Goal: Find specific page/section: Find specific page/section

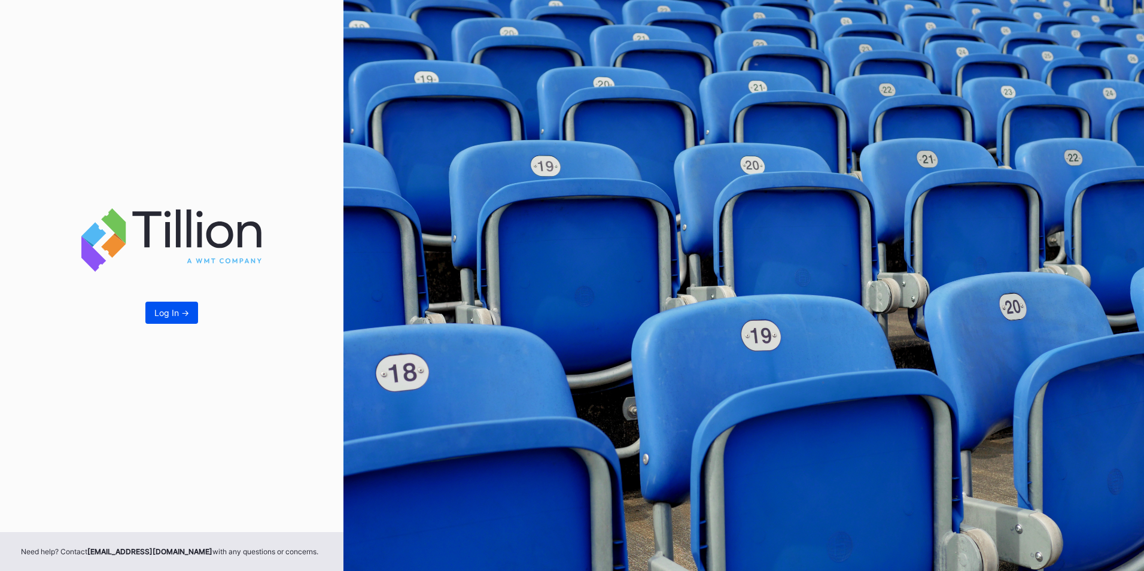
click at [182, 314] on div "Log In ->" at bounding box center [171, 313] width 35 height 10
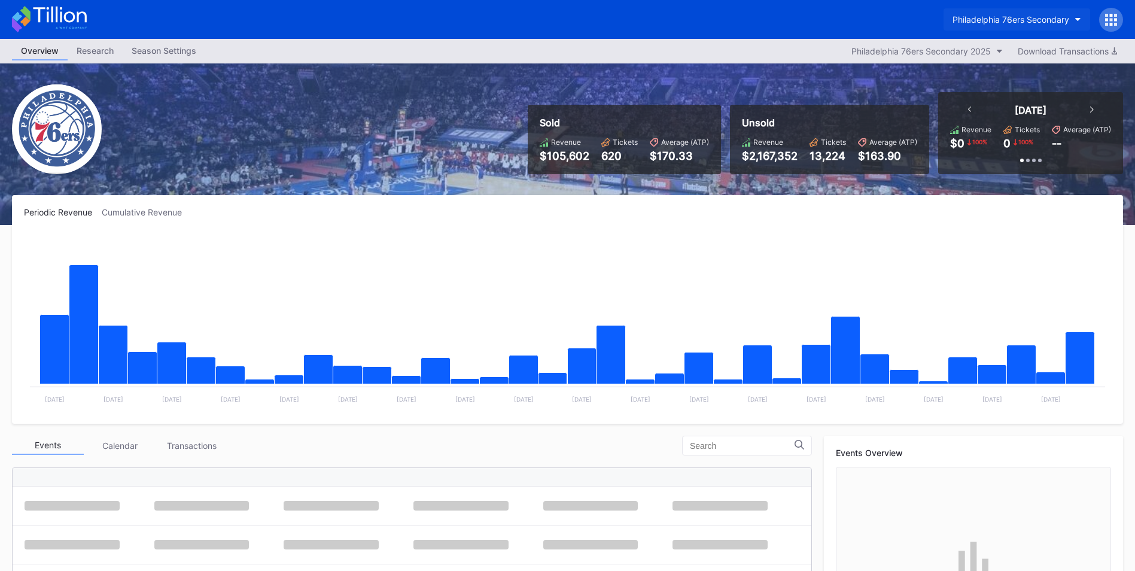
click at [1025, 23] on div "Philadelphia 76ers Secondary" at bounding box center [1010, 19] width 117 height 10
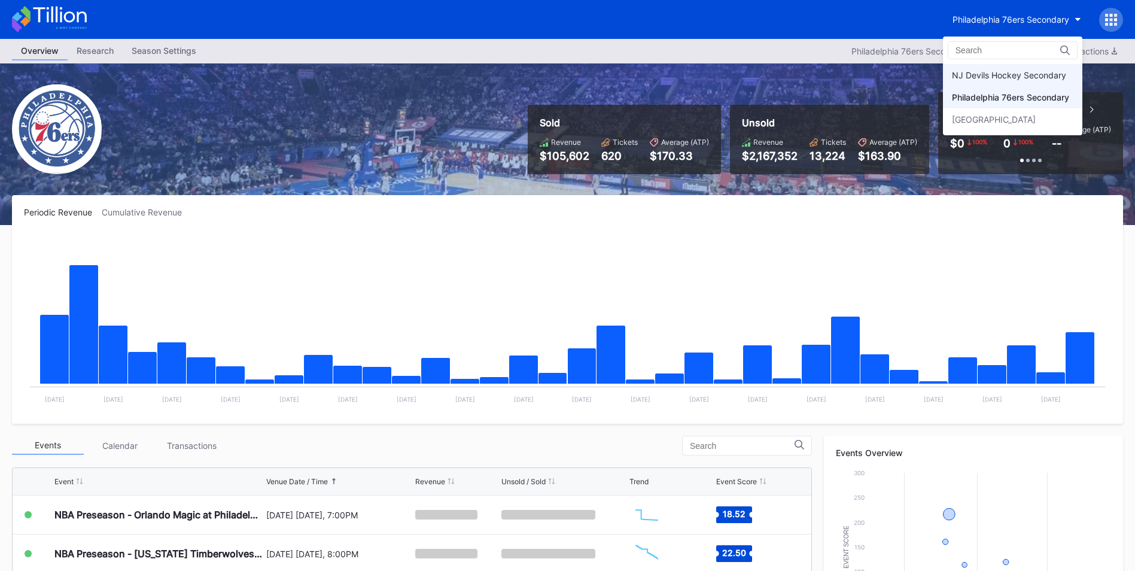
click at [1013, 76] on div "NJ Devils Hockey Secondary" at bounding box center [1009, 75] width 114 height 10
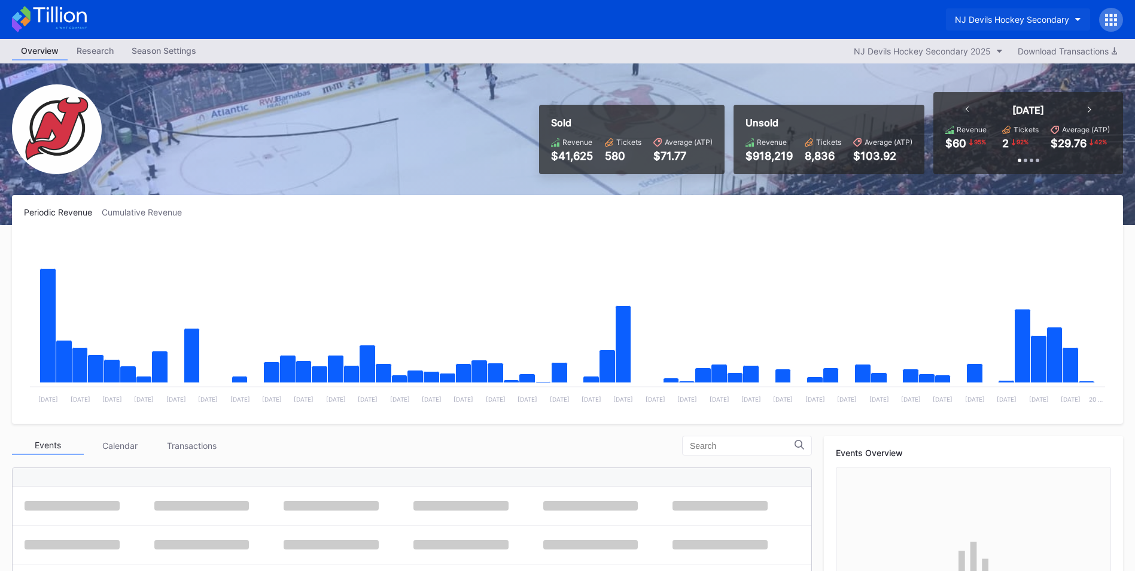
click at [988, 20] on div "NJ Devils Hockey Secondary" at bounding box center [1012, 19] width 114 height 10
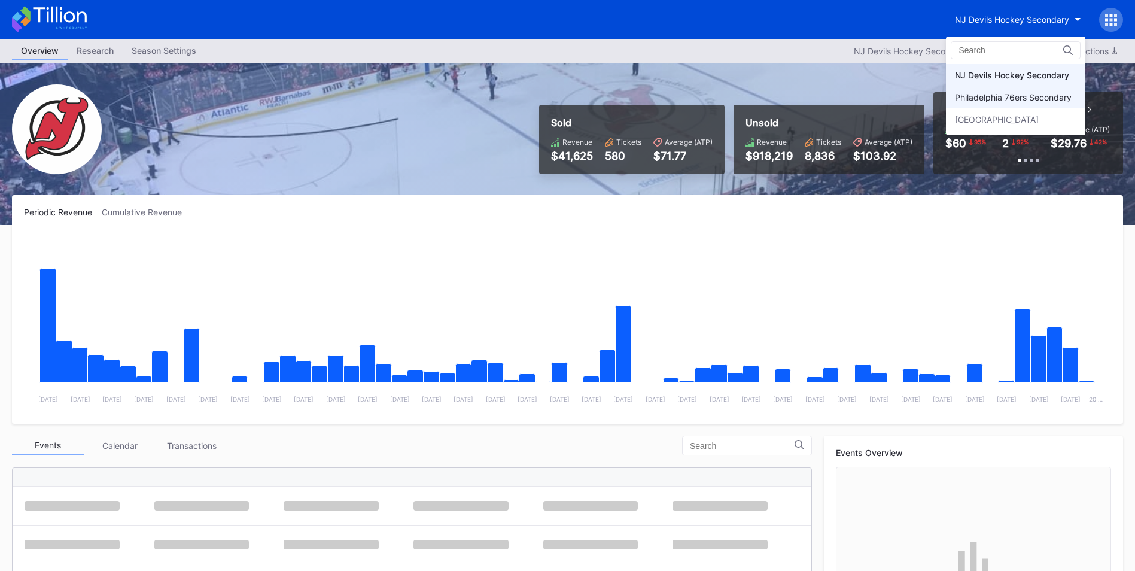
click at [1004, 106] on div "Philadelphia 76ers Secondary" at bounding box center [1015, 97] width 139 height 22
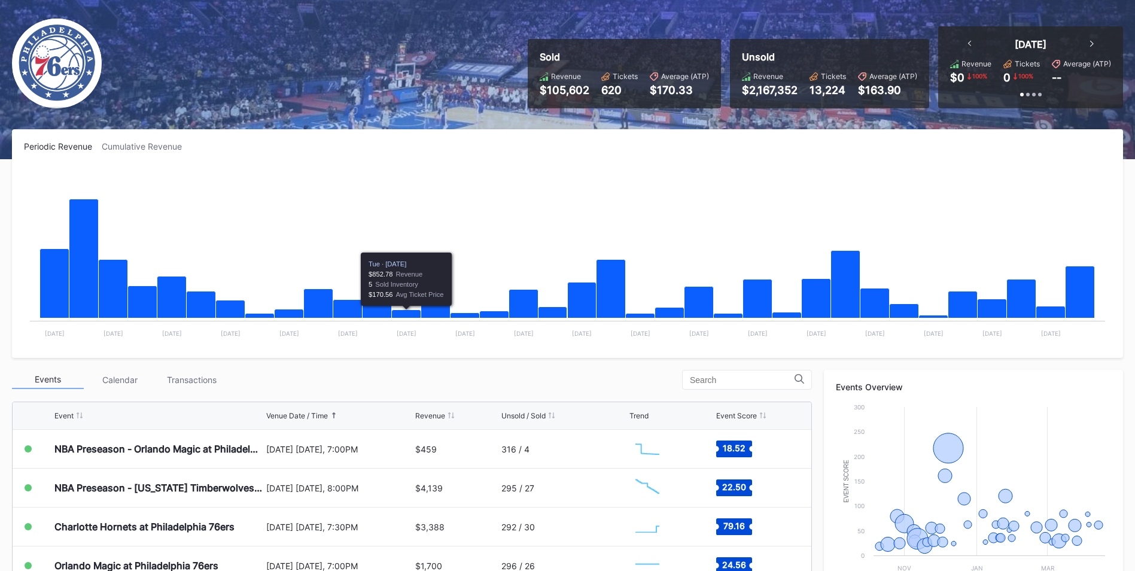
scroll to position [120, 0]
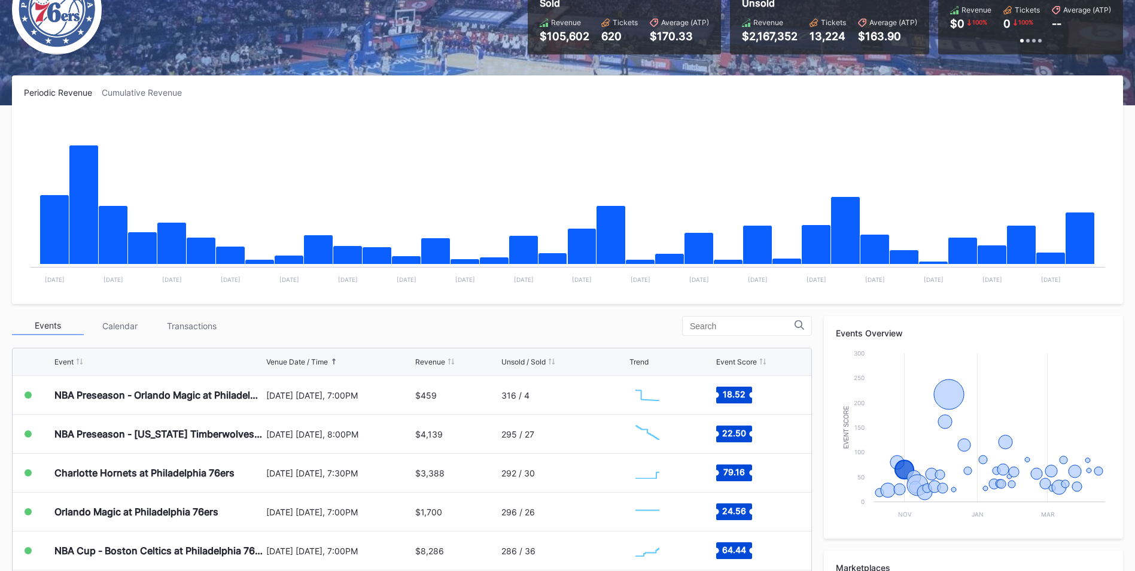
click at [476, 27] on div "Sold Revenue $105,602 Tickets 620 Average (ATP) $170.33 Unsold Revenue $2,167,3…" at bounding box center [567, 25] width 1135 height 162
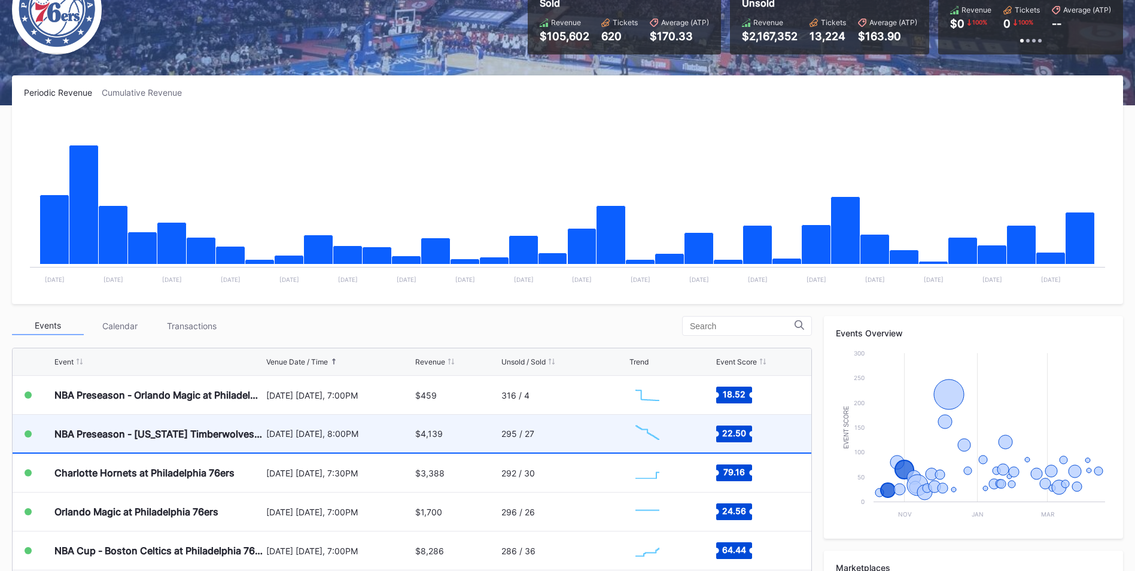
click at [553, 440] on div "295 / 27" at bounding box center [563, 434] width 125 height 38
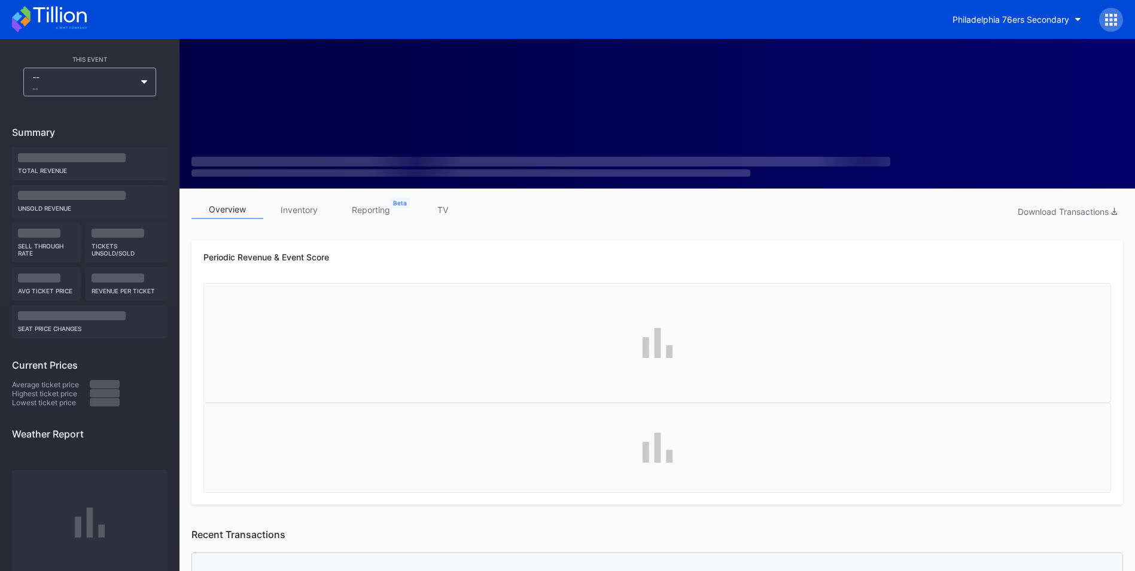
click at [300, 213] on link "inventory" at bounding box center [299, 209] width 72 height 19
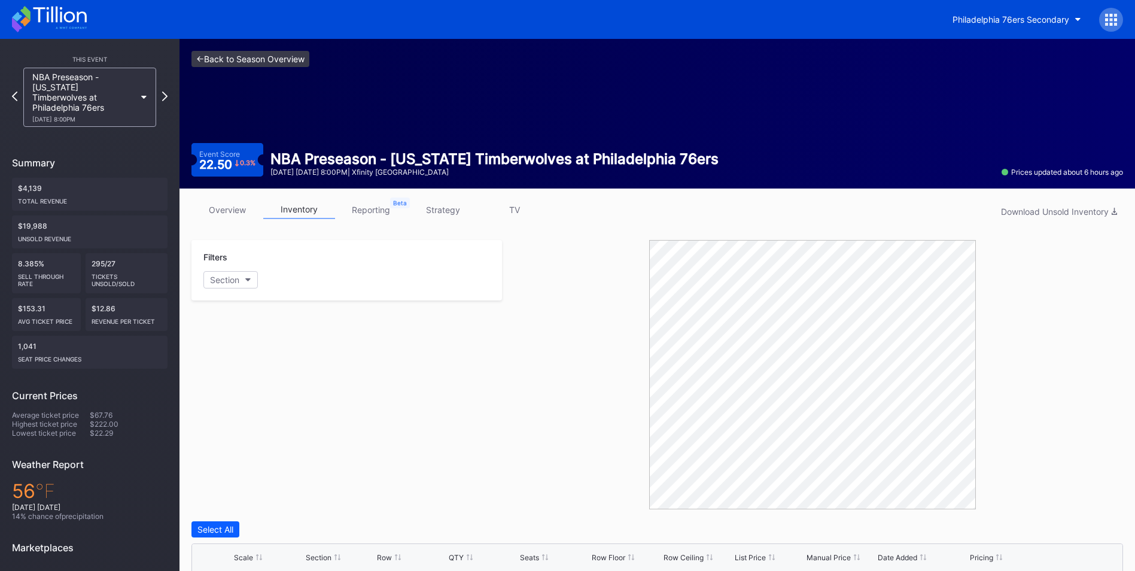
click at [237, 63] on link "<- Back to Season Overview" at bounding box center [250, 59] width 118 height 16
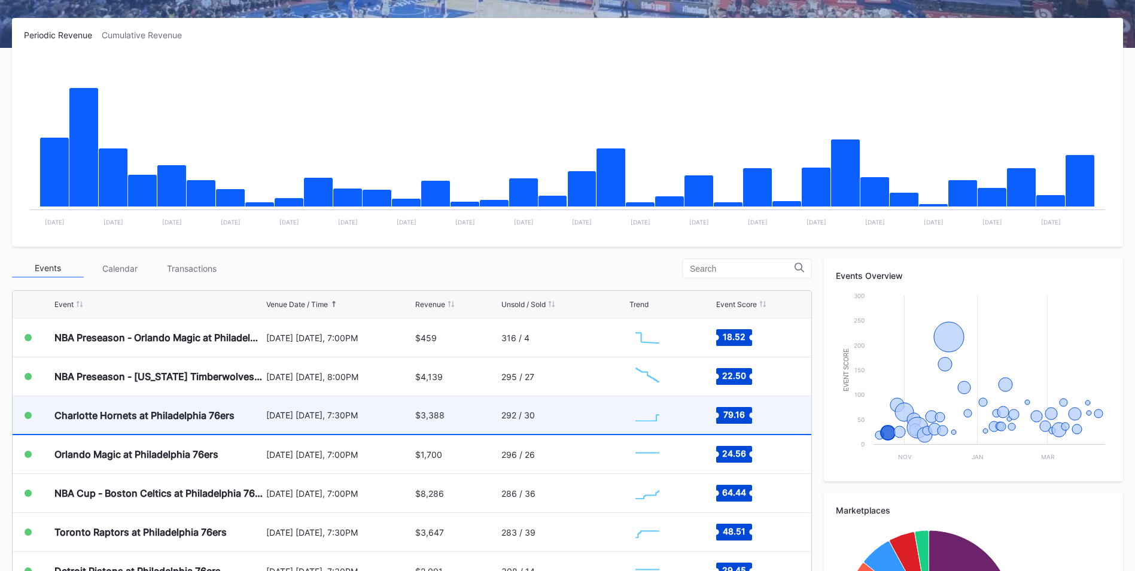
scroll to position [179, 0]
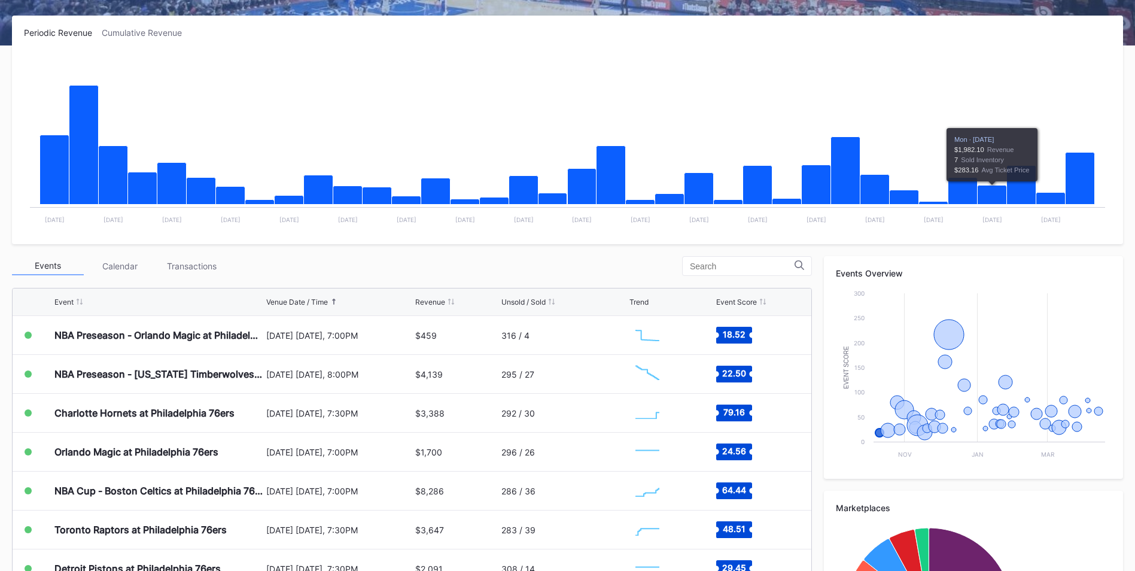
click at [178, 266] on div "Transactions" at bounding box center [192, 266] width 72 height 19
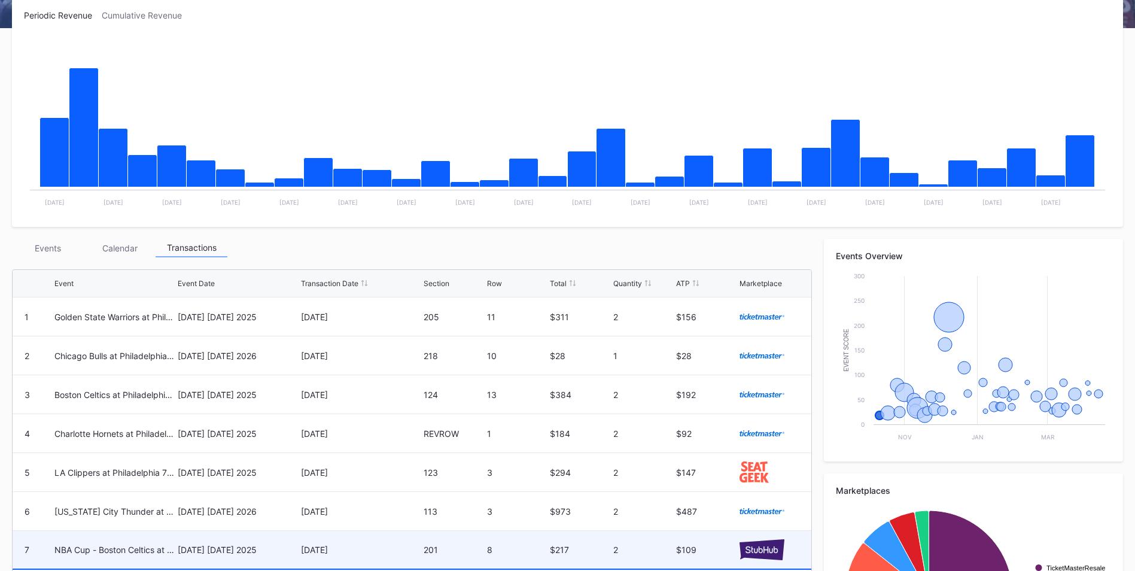
scroll to position [175, 0]
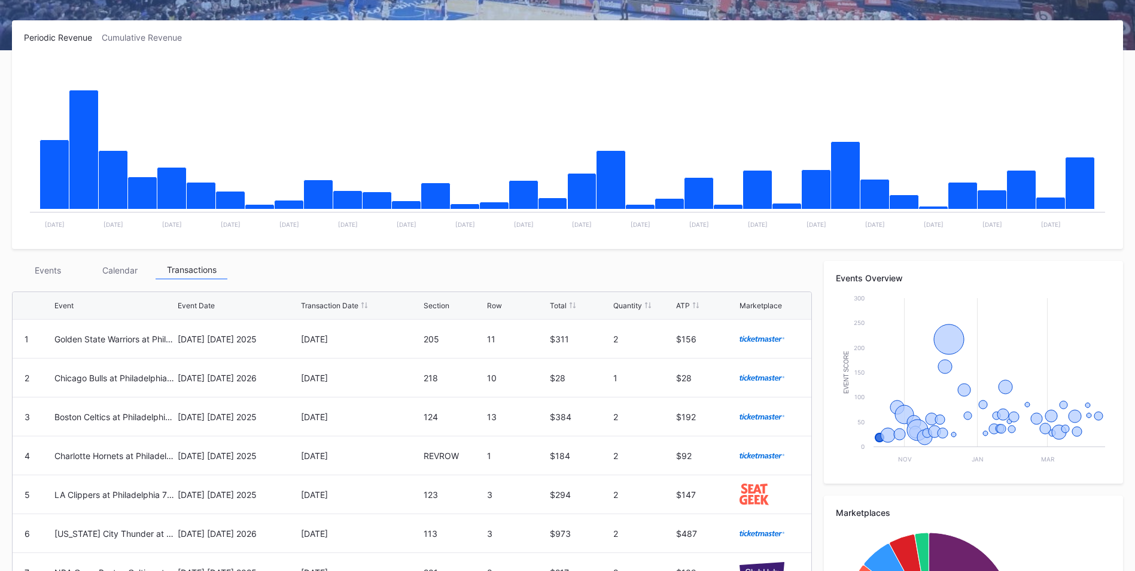
click at [50, 270] on div "Events" at bounding box center [48, 270] width 72 height 19
